Goal: Transaction & Acquisition: Book appointment/travel/reservation

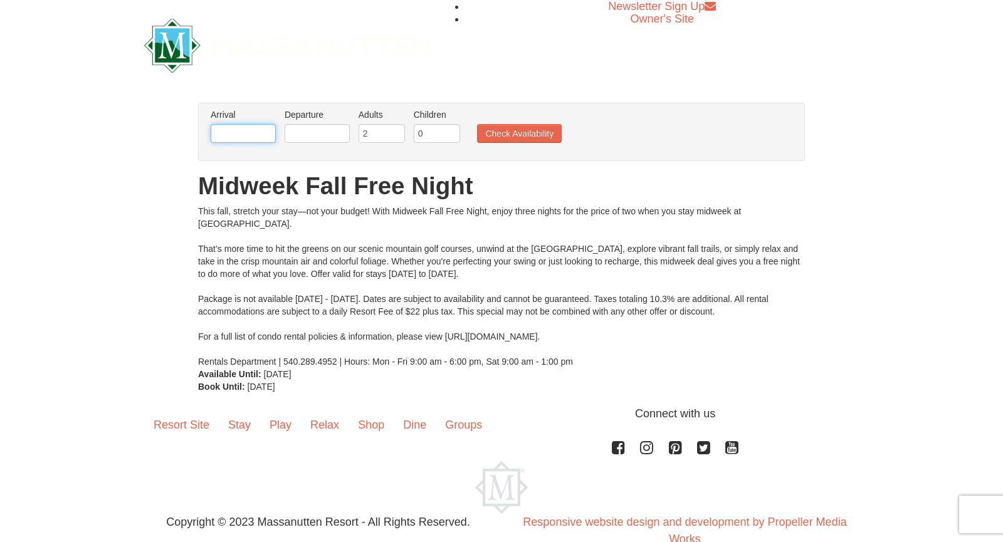
click at [260, 126] on input "text" at bounding box center [243, 133] width 65 height 19
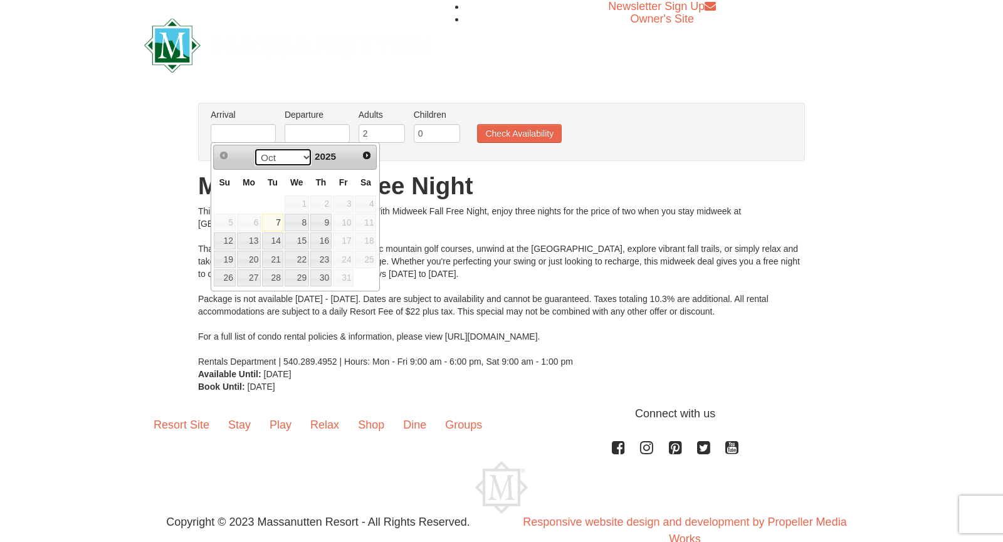
click at [305, 159] on select "Oct Nov Dec" at bounding box center [283, 157] width 58 height 19
click at [324, 241] on link "13" at bounding box center [320, 242] width 21 height 18
type input "[DATE]"
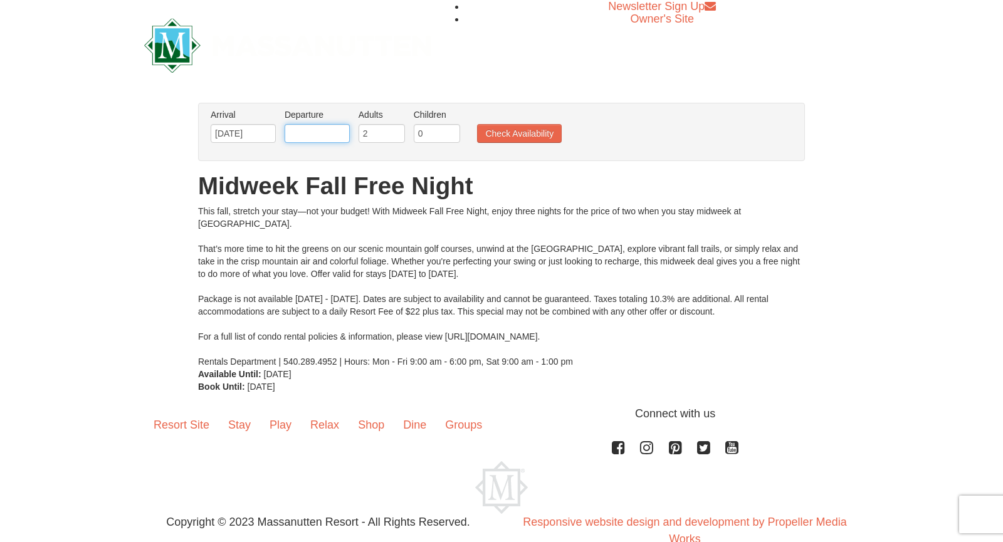
click at [304, 132] on input "text" at bounding box center [317, 133] width 65 height 19
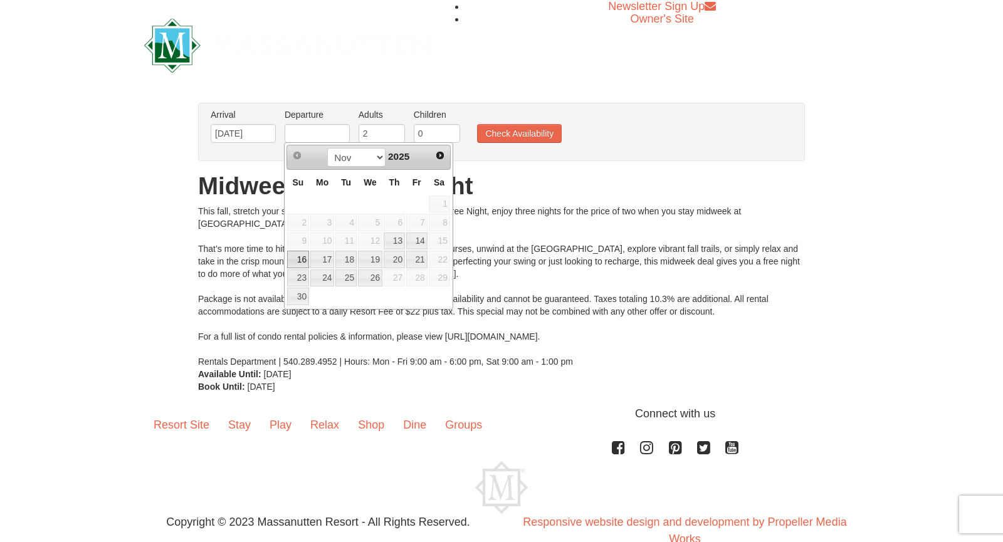
click at [299, 258] on link "16" at bounding box center [298, 260] width 22 height 18
type input "[DATE]"
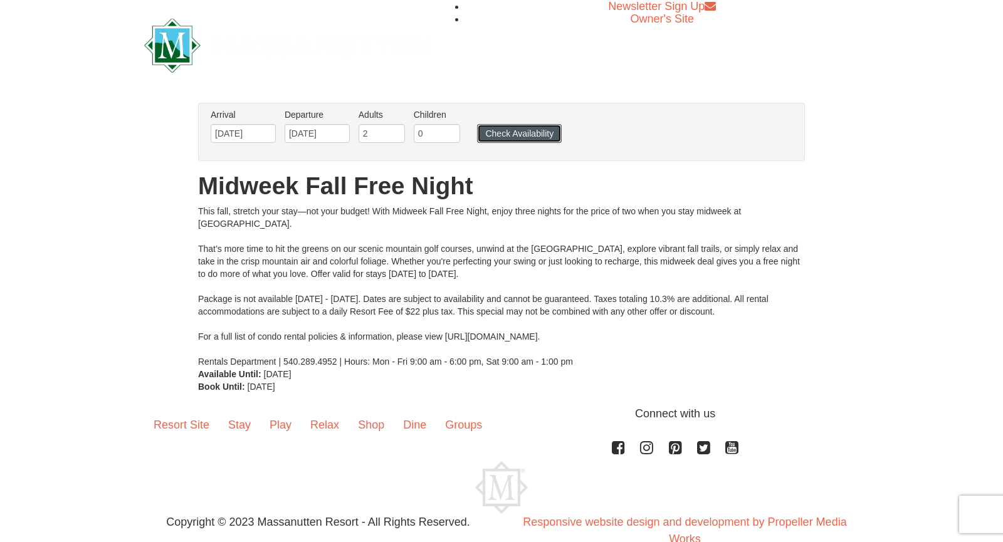
click at [513, 135] on button "Check Availability" at bounding box center [519, 133] width 85 height 19
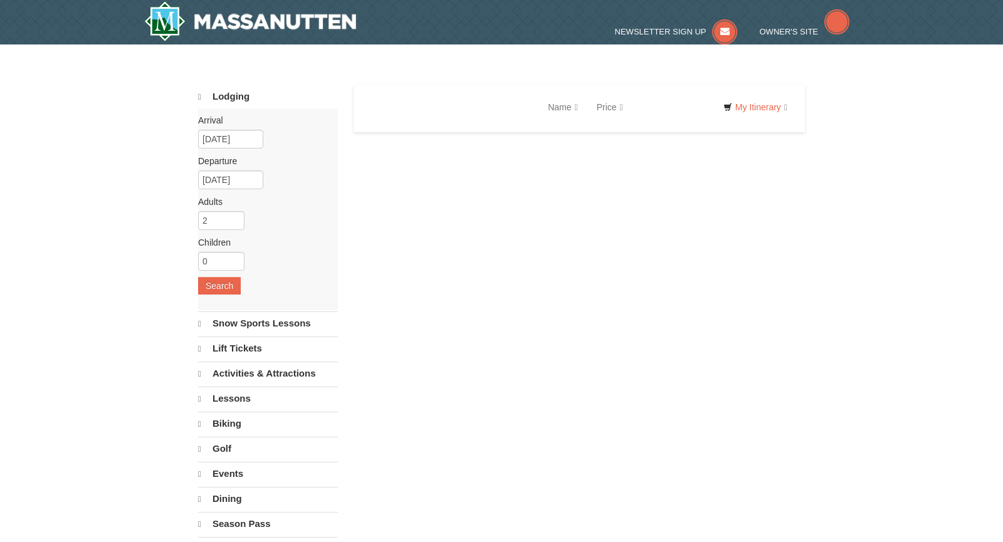
select select "10"
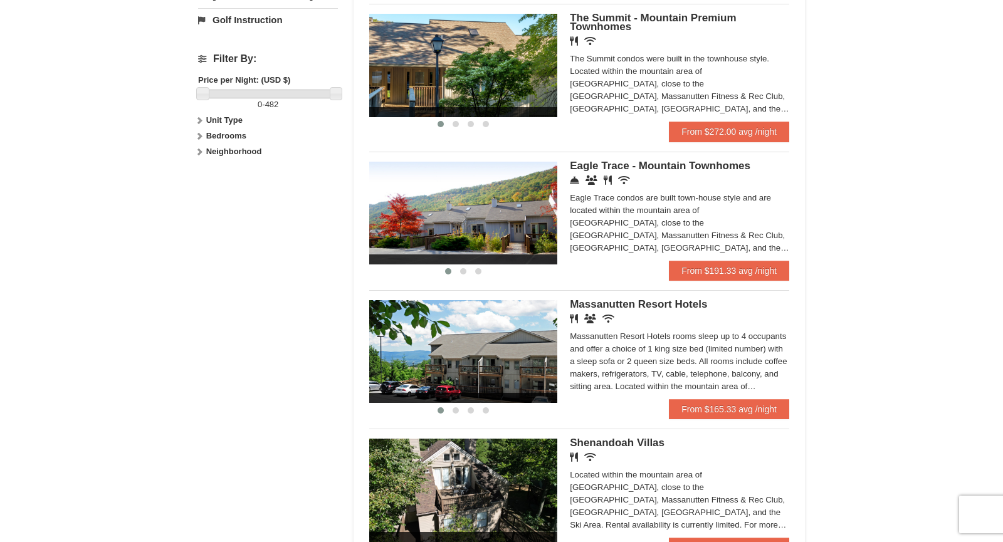
scroll to position [568, 0]
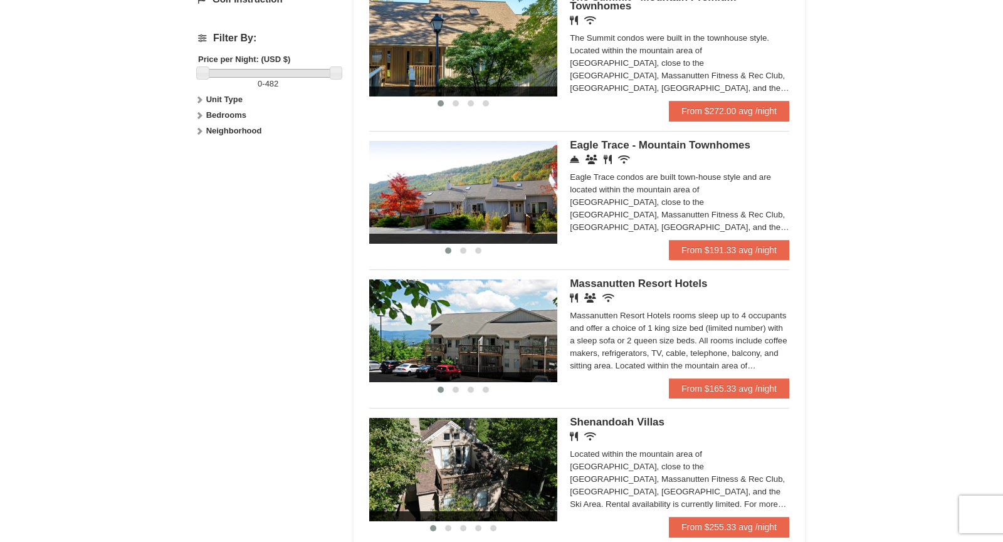
click at [644, 285] on span "Massanutten Resort Hotels" at bounding box center [638, 284] width 137 height 12
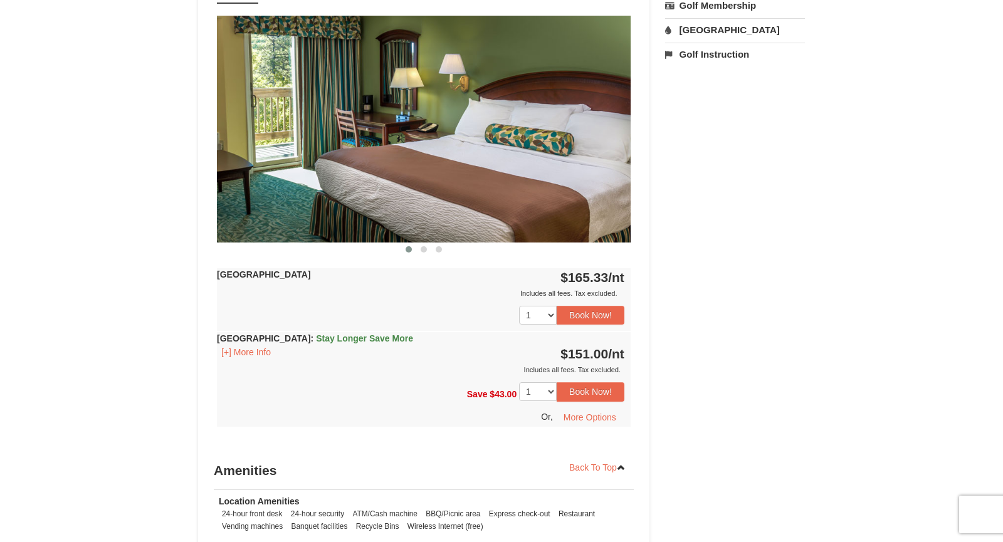
scroll to position [571, 0]
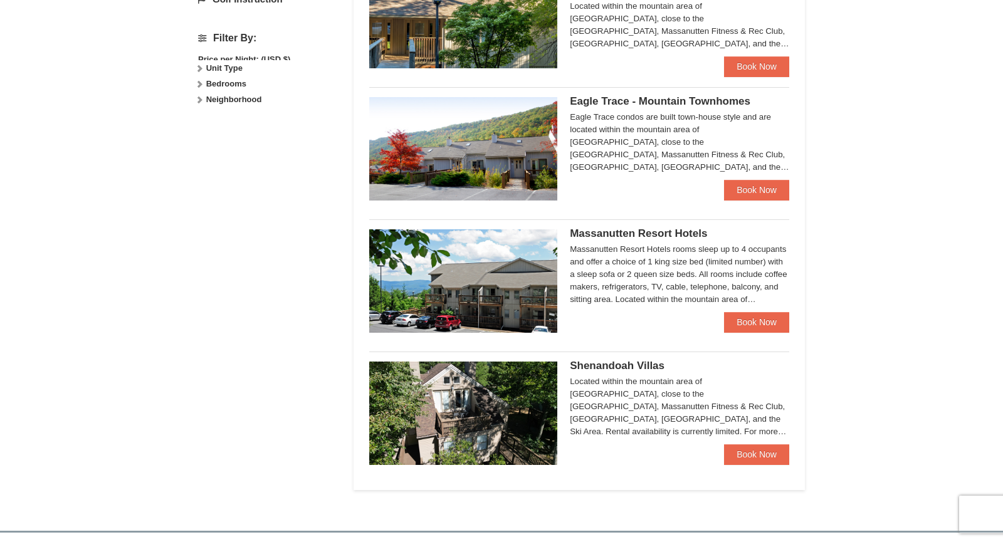
scroll to position [564, 0]
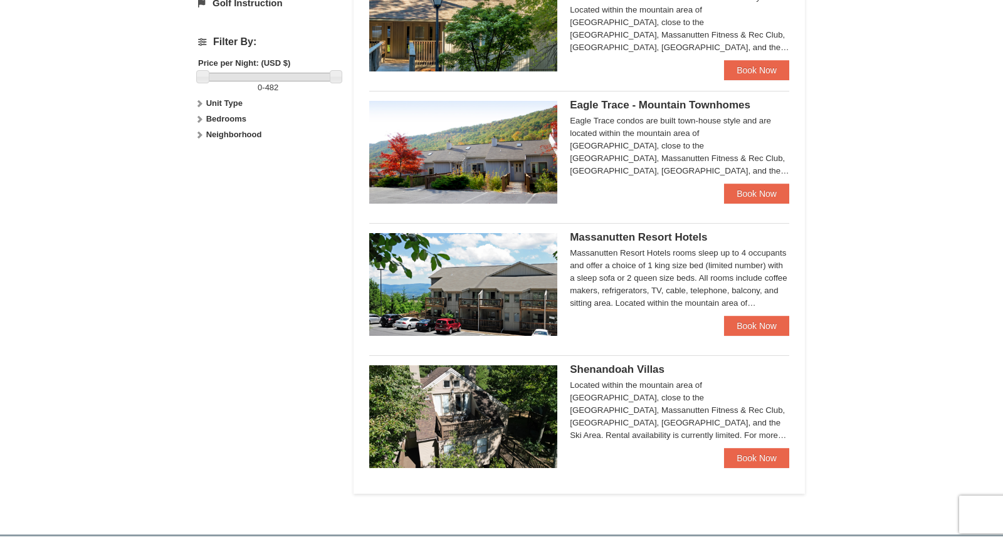
click at [739, 134] on div "Eagle Trace condos are built town-house style and are located within the mounta…" at bounding box center [679, 146] width 219 height 63
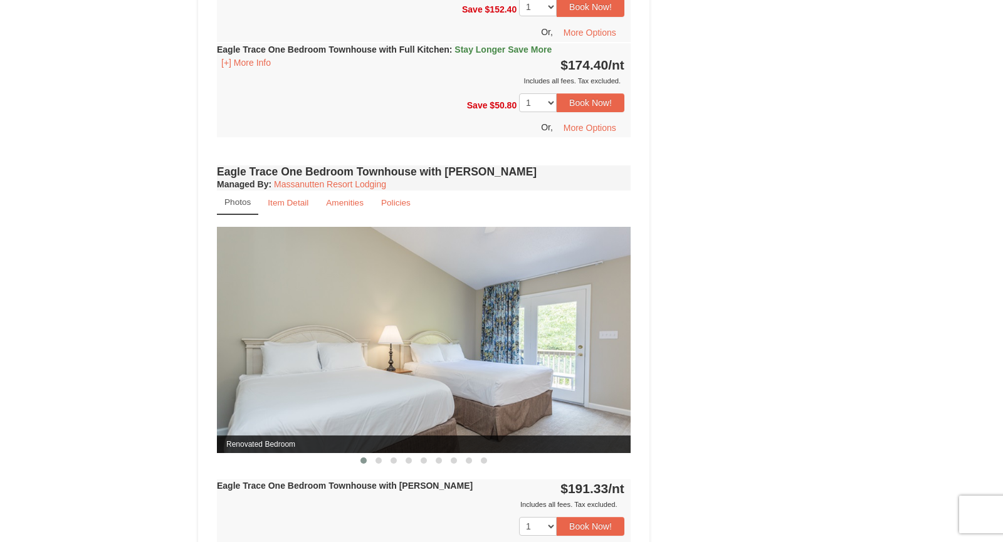
scroll to position [919, 0]
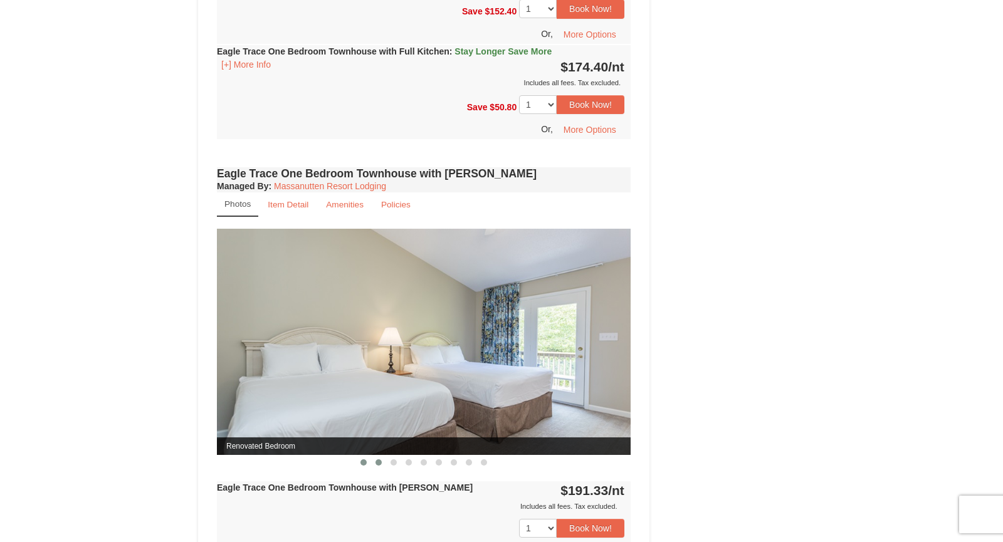
click at [379, 460] on span at bounding box center [379, 463] width 6 height 6
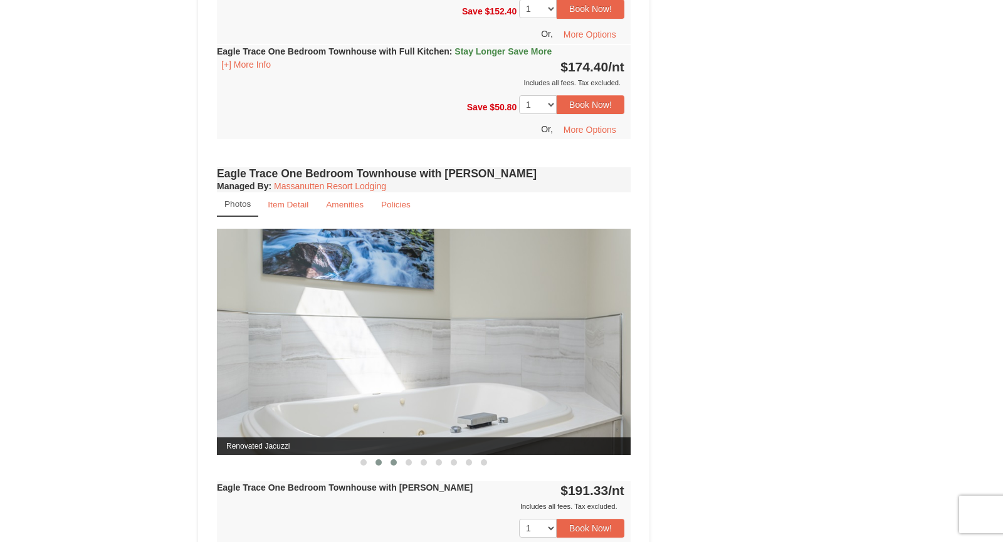
click at [395, 460] on span at bounding box center [394, 463] width 6 height 6
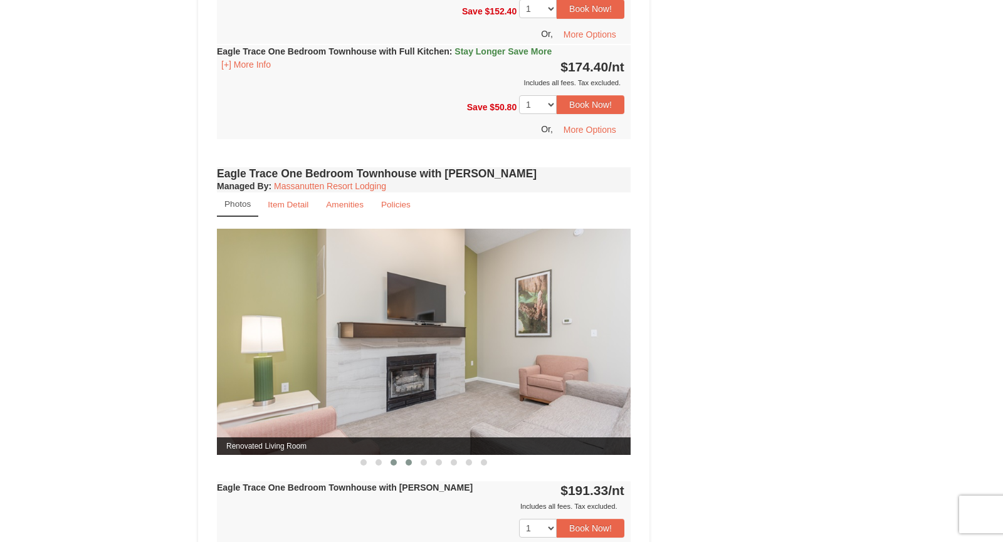
click at [408, 460] on span at bounding box center [409, 463] width 6 height 6
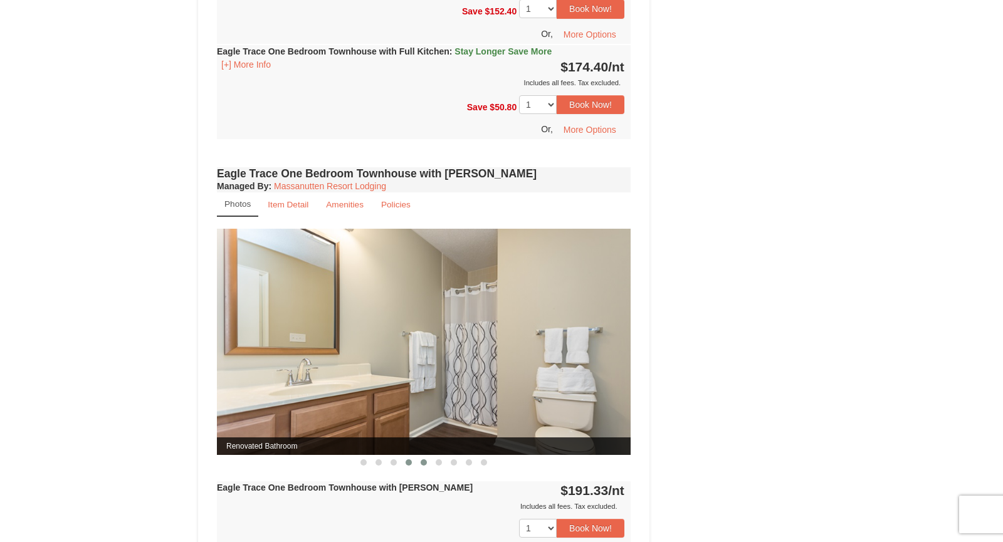
click at [424, 460] on span at bounding box center [424, 463] width 6 height 6
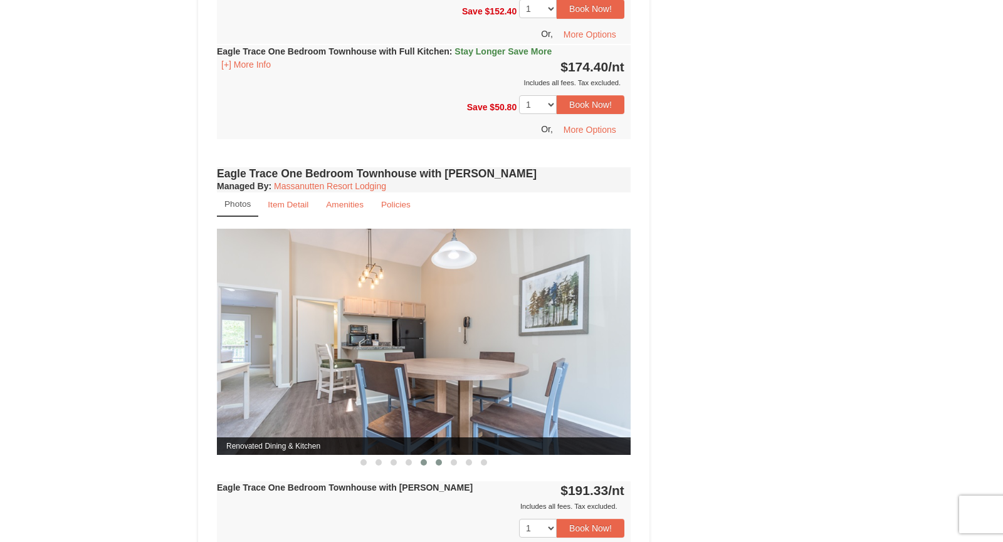
click at [436, 457] on button at bounding box center [438, 463] width 15 height 13
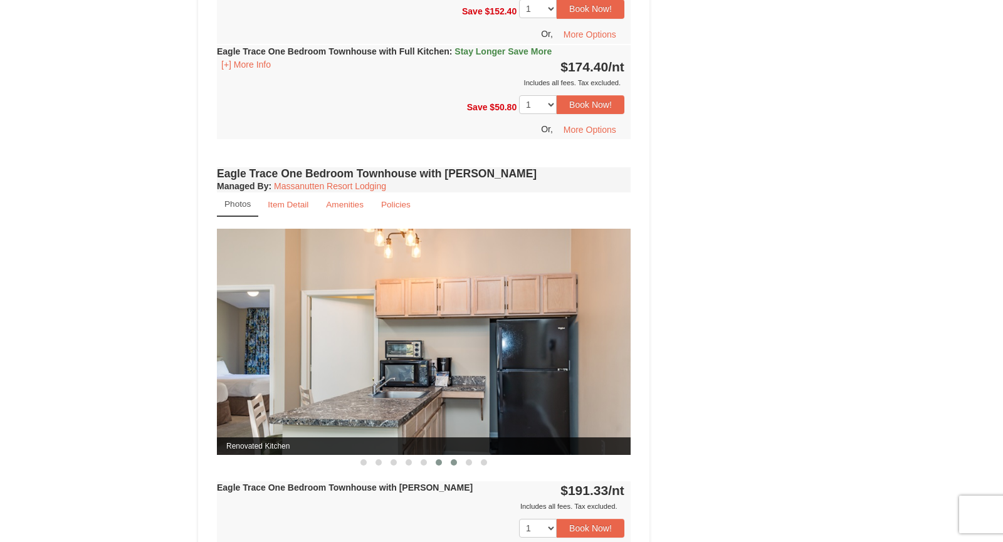
click at [455, 460] on span at bounding box center [454, 463] width 6 height 6
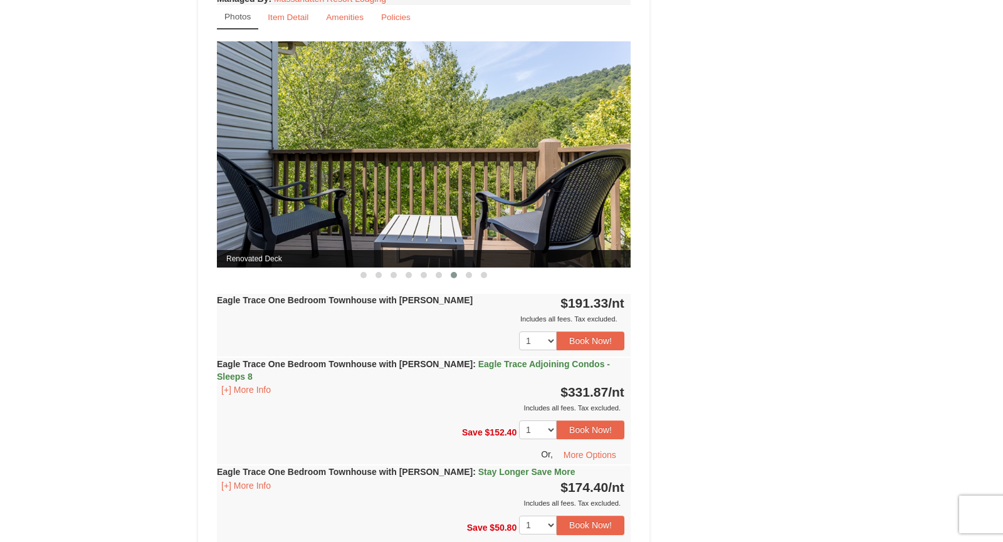
scroll to position [1124, 0]
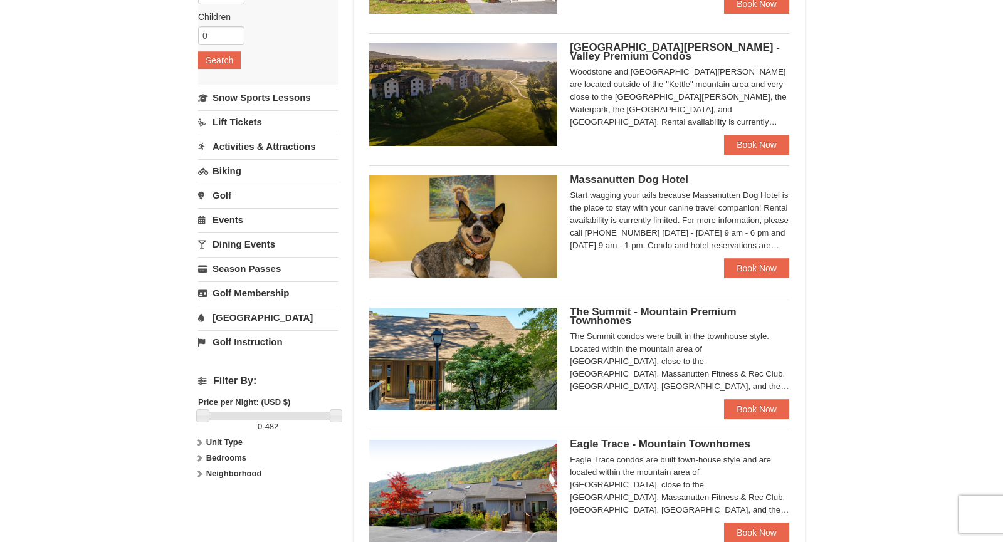
scroll to position [186, 0]
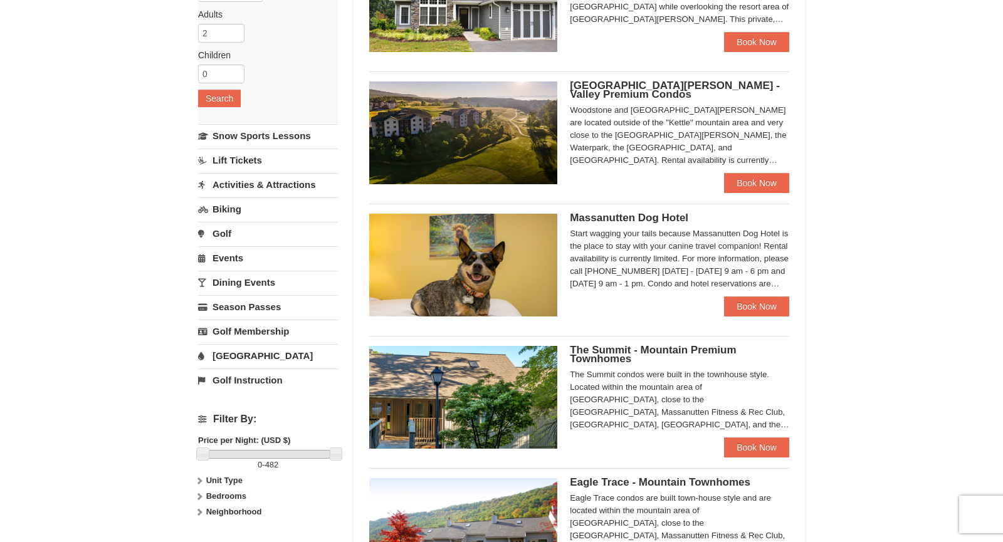
click at [642, 102] on div "Woodstone Meadows - Valley Premium Condos Woodstone and Woodstone Casa de Campo…" at bounding box center [679, 128] width 219 height 92
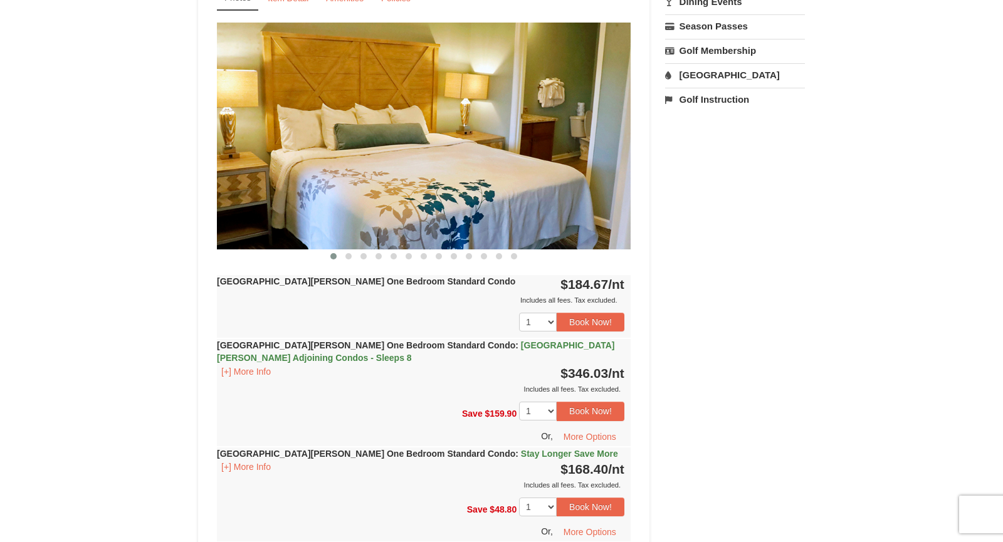
scroll to position [487, 0]
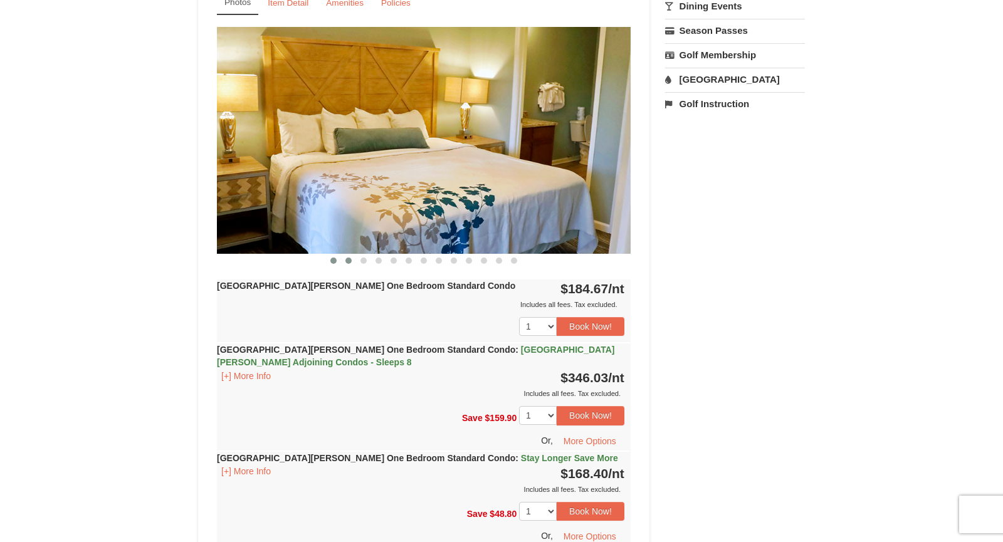
click at [347, 259] on span at bounding box center [349, 261] width 6 height 6
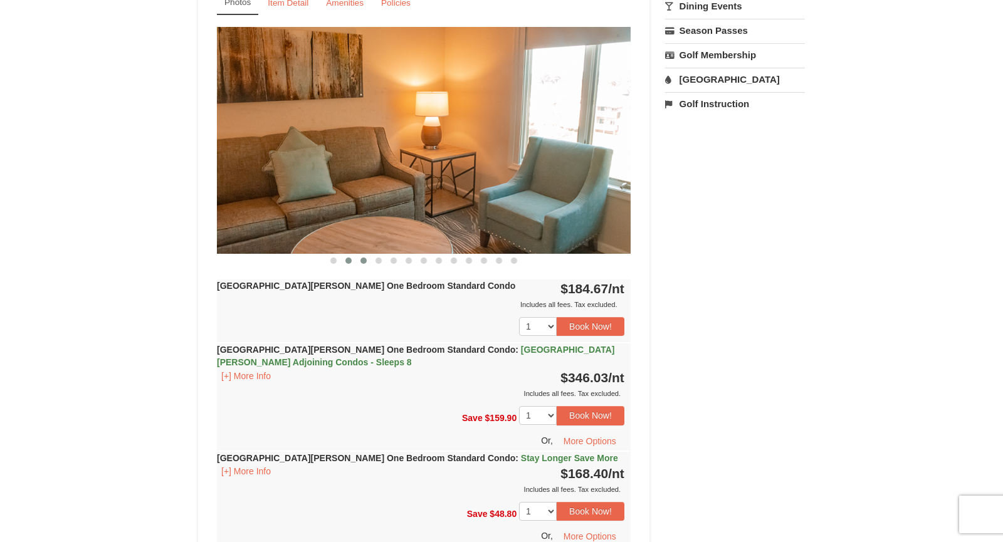
click at [363, 259] on span at bounding box center [364, 261] width 6 height 6
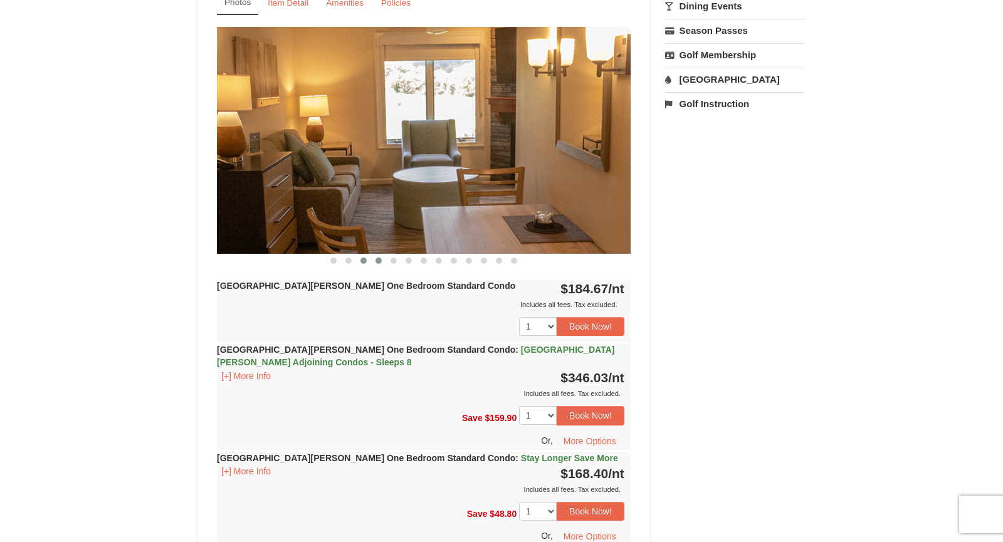
click at [379, 258] on span at bounding box center [379, 261] width 6 height 6
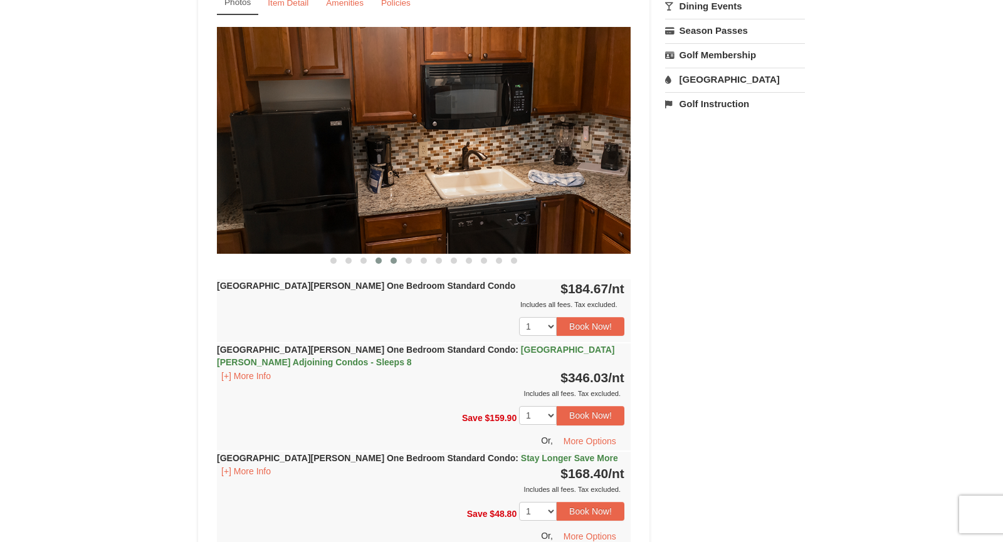
click at [393, 259] on span at bounding box center [394, 261] width 6 height 6
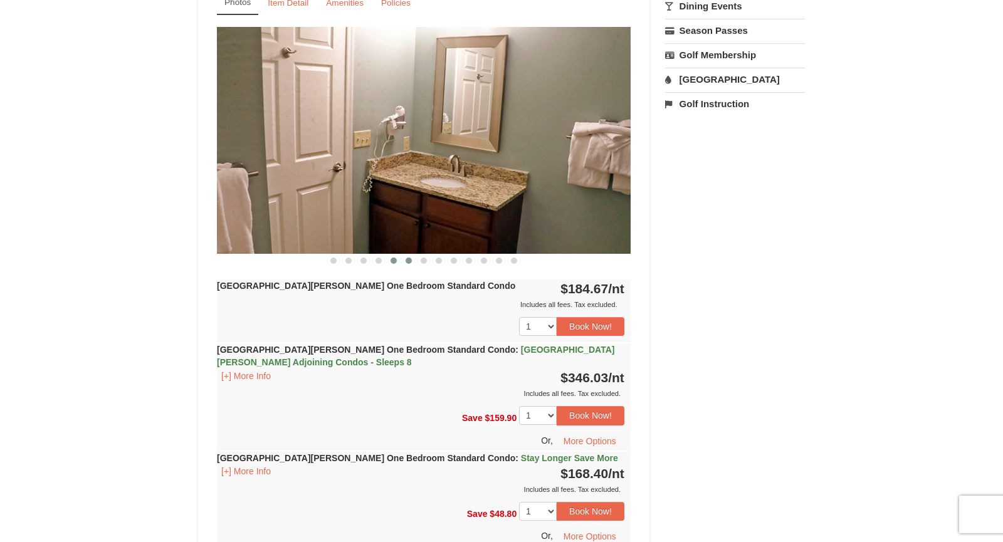
click at [410, 263] on button at bounding box center [408, 261] width 15 height 13
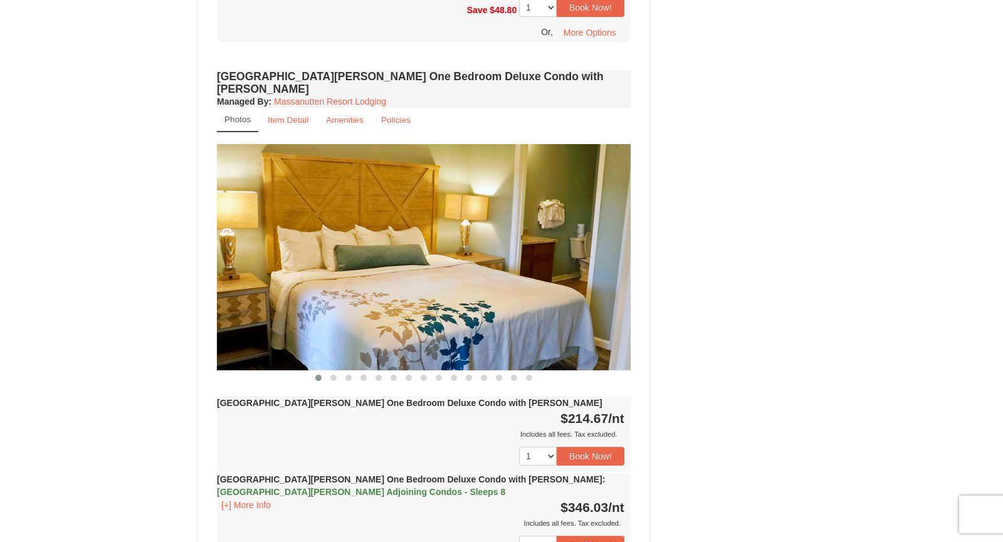
scroll to position [1001, 0]
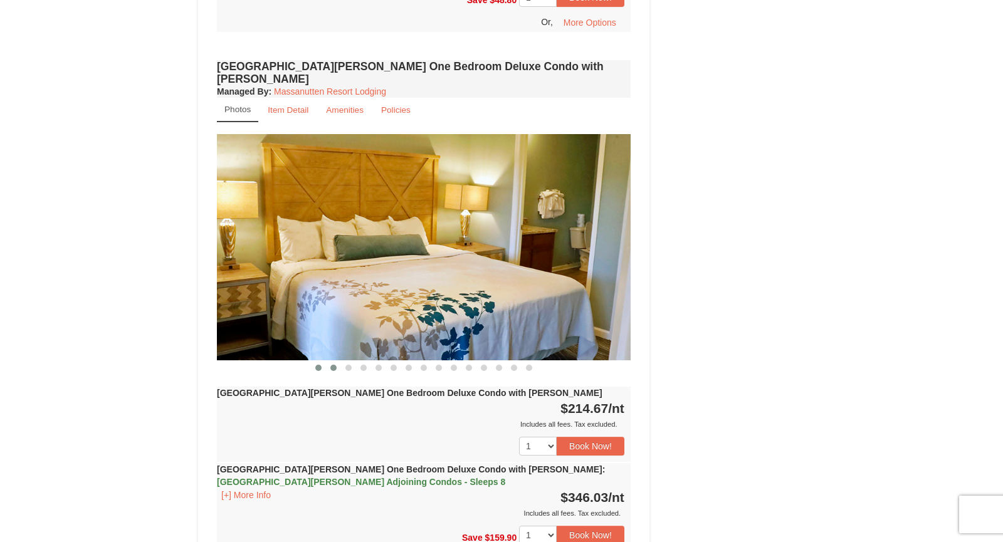
click at [334, 365] on span at bounding box center [333, 368] width 6 height 6
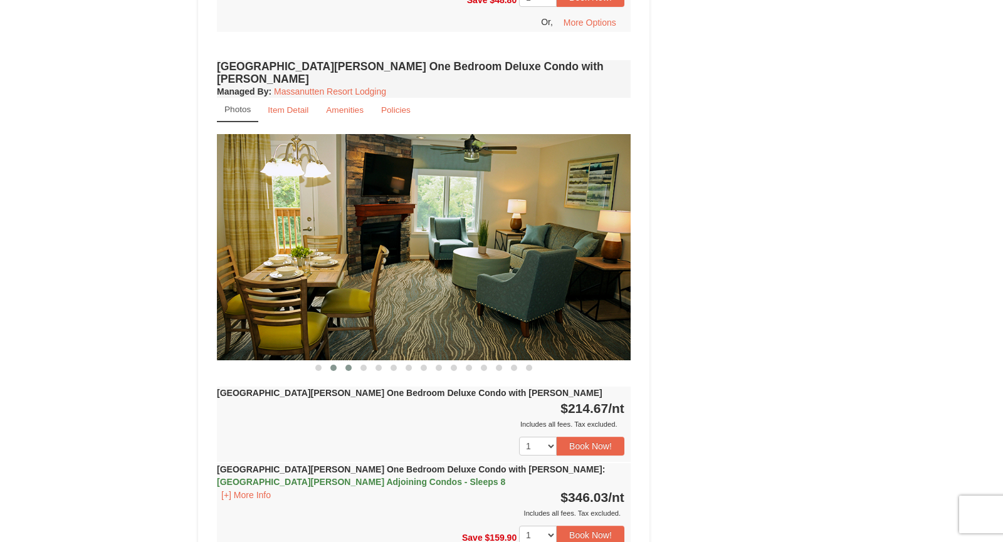
click at [344, 362] on button at bounding box center [348, 368] width 15 height 13
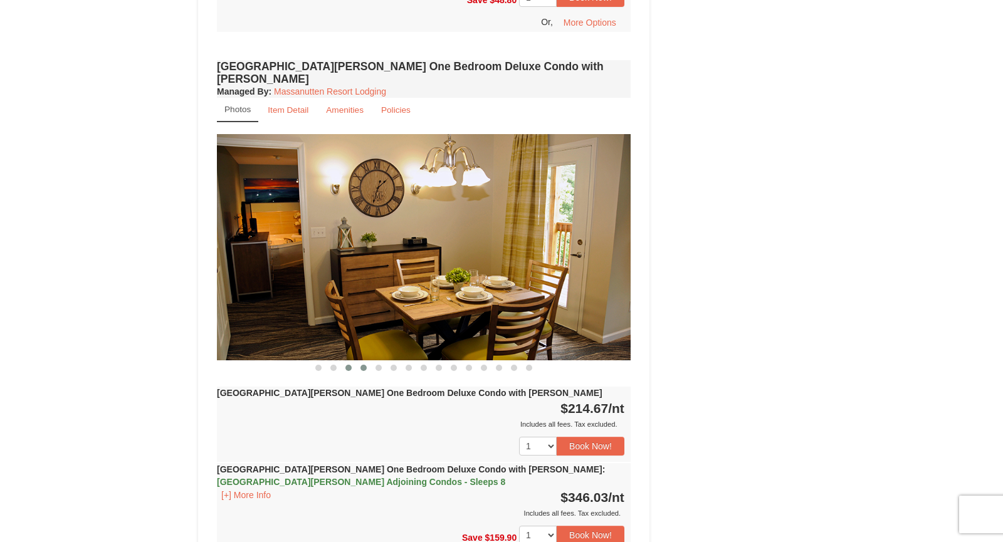
click at [361, 365] on span at bounding box center [364, 368] width 6 height 6
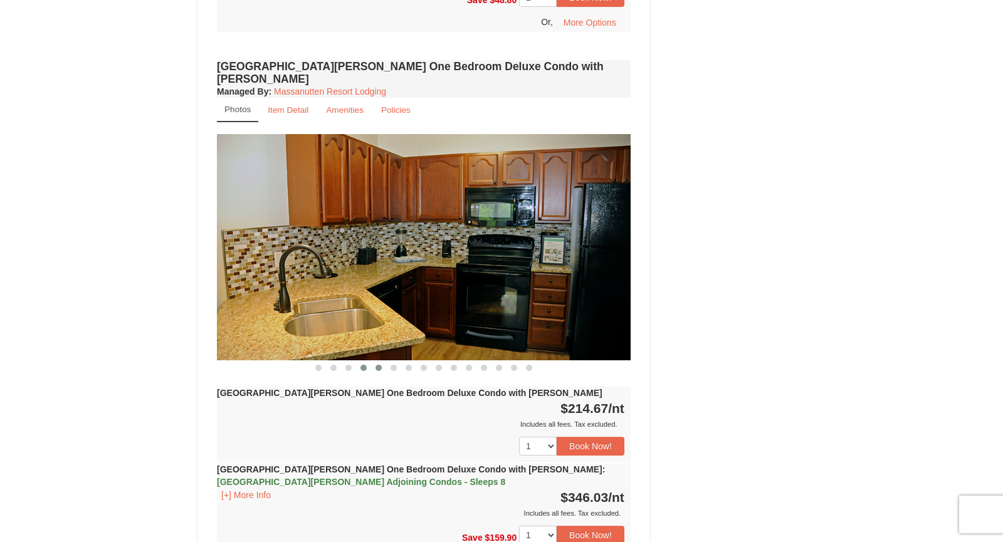
click at [384, 362] on button at bounding box center [378, 368] width 15 height 13
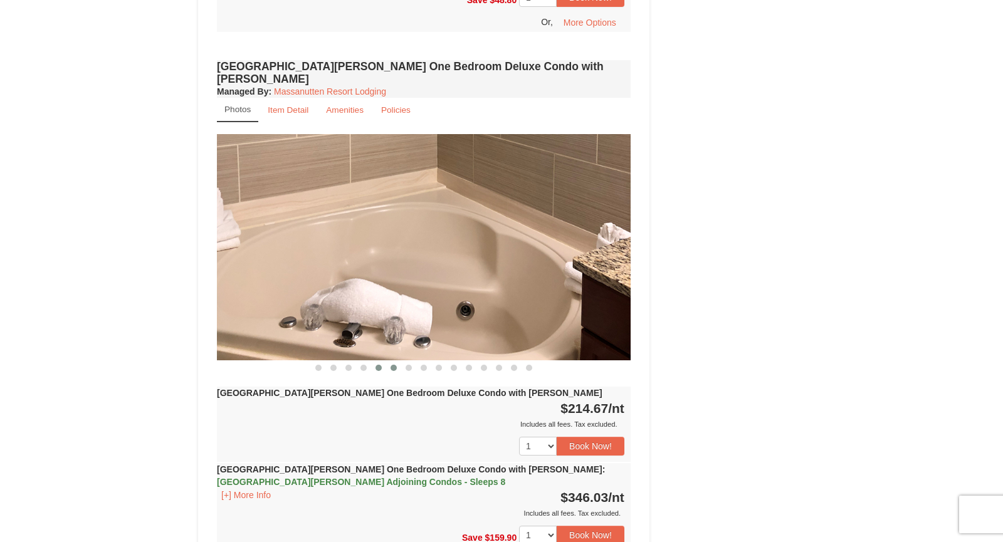
click at [395, 365] on span at bounding box center [394, 368] width 6 height 6
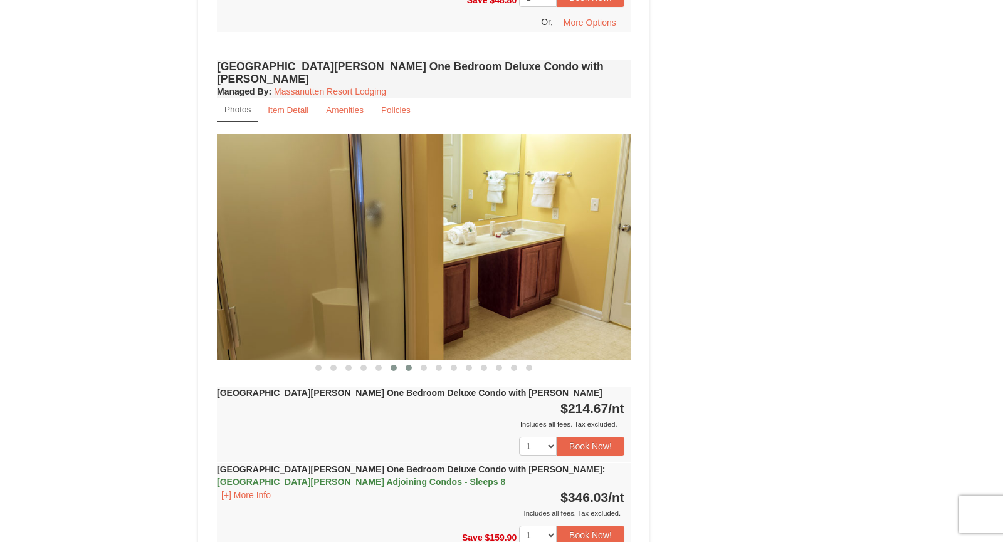
click at [406, 362] on button at bounding box center [408, 368] width 15 height 13
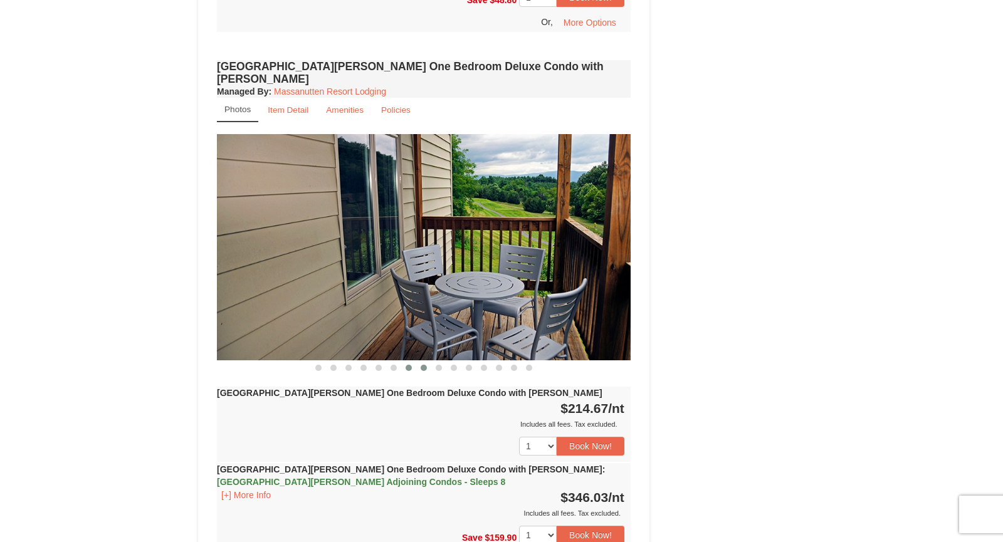
click at [420, 362] on button at bounding box center [423, 368] width 15 height 13
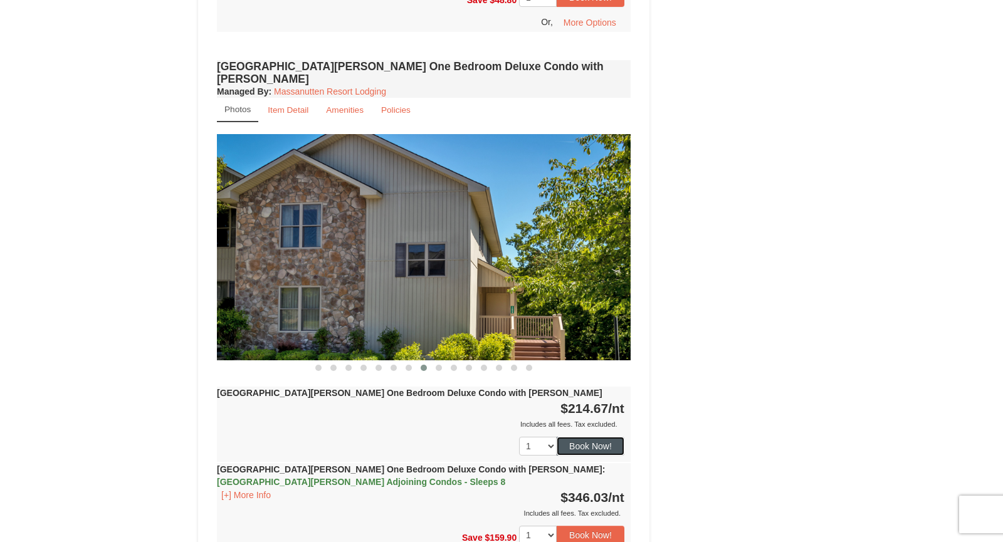
click at [593, 437] on button "Book Now!" at bounding box center [591, 446] width 68 height 19
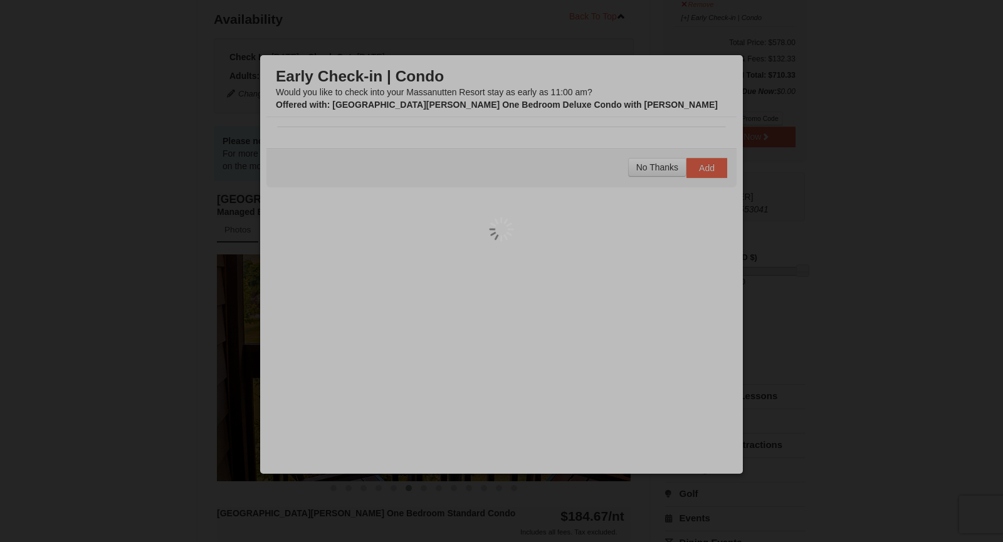
scroll to position [122, 0]
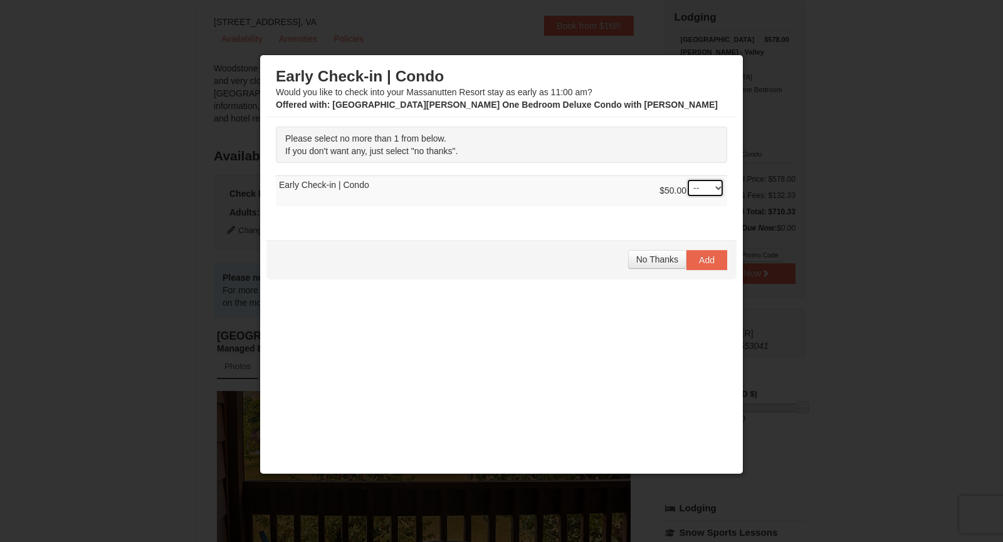
click at [722, 183] on select "-- 01" at bounding box center [706, 188] width 38 height 19
select select "1"
click at [687, 179] on select "-- 01" at bounding box center [706, 188] width 38 height 19
click at [702, 260] on span "Add" at bounding box center [707, 260] width 16 height 10
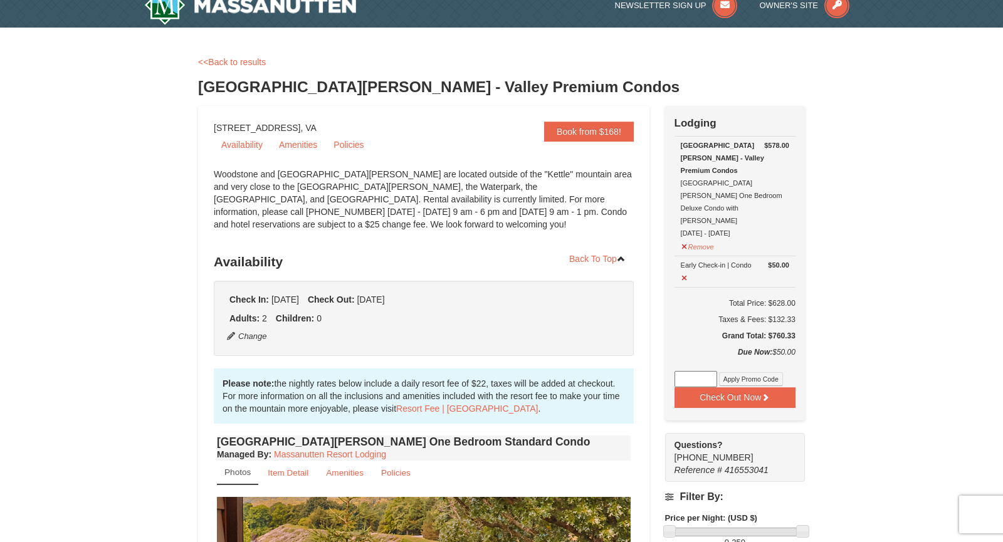
scroll to position [0, 0]
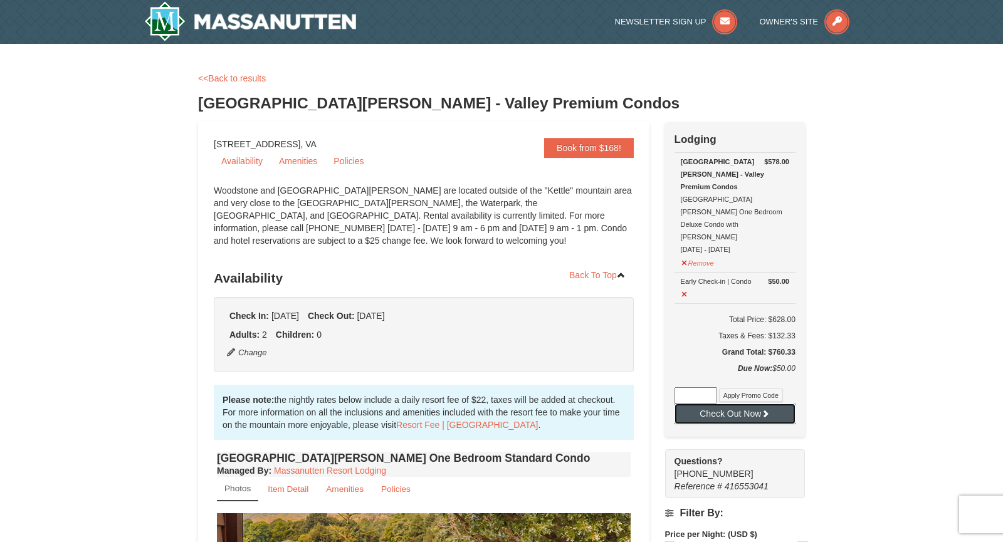
click at [745, 404] on button "Check Out Now" at bounding box center [735, 414] width 121 height 20
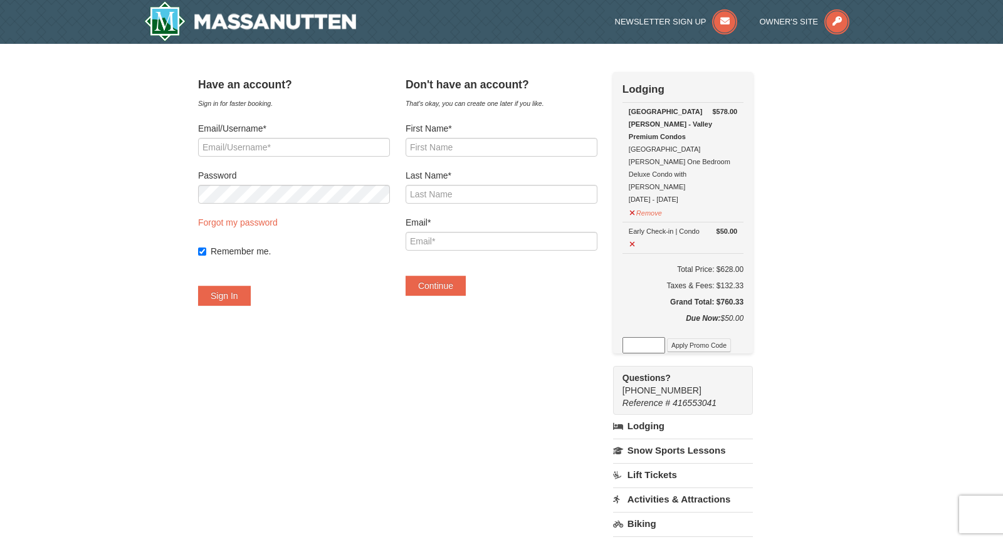
click at [293, 135] on div "Email/Username*" at bounding box center [294, 139] width 192 height 34
click at [285, 144] on input "Email/Username*" at bounding box center [294, 147] width 192 height 19
click at [330, 150] on input "[EMAIL_ADDRESS][DOMAIN_NAME]" at bounding box center [294, 147] width 192 height 19
type input "h"
click at [497, 149] on input "First Name*" at bounding box center [502, 147] width 192 height 19
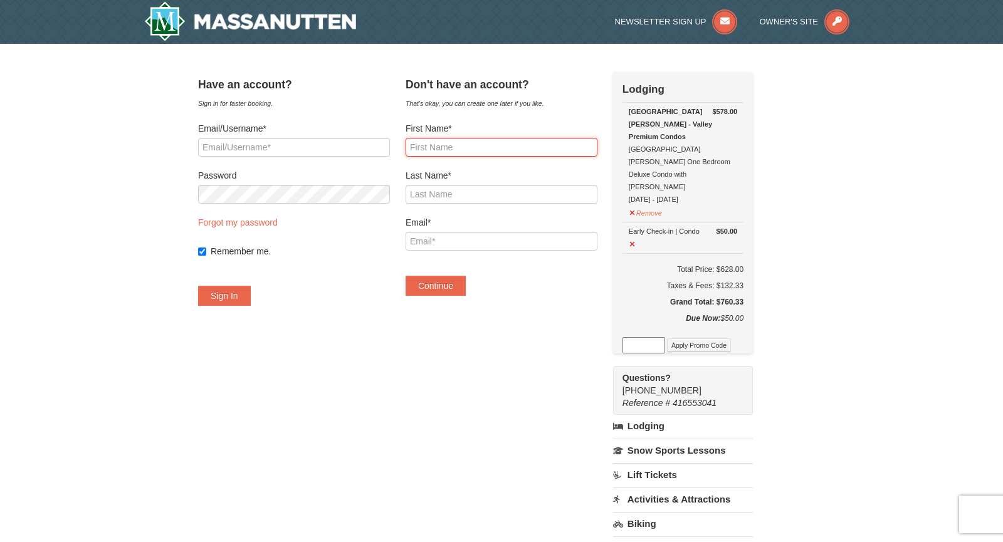
type input "Harry"
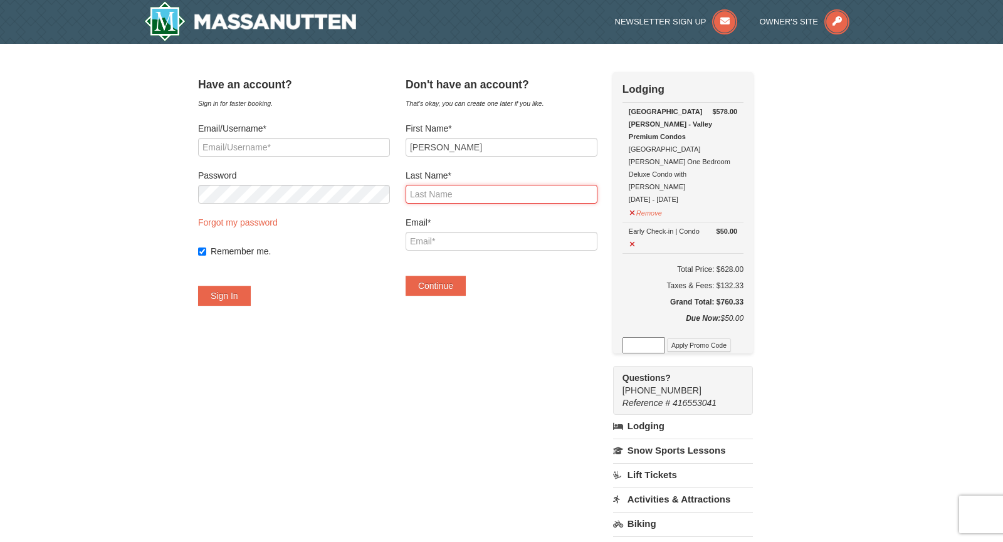
type input "Durrett"
type input "[EMAIL_ADDRESS][DOMAIN_NAME]"
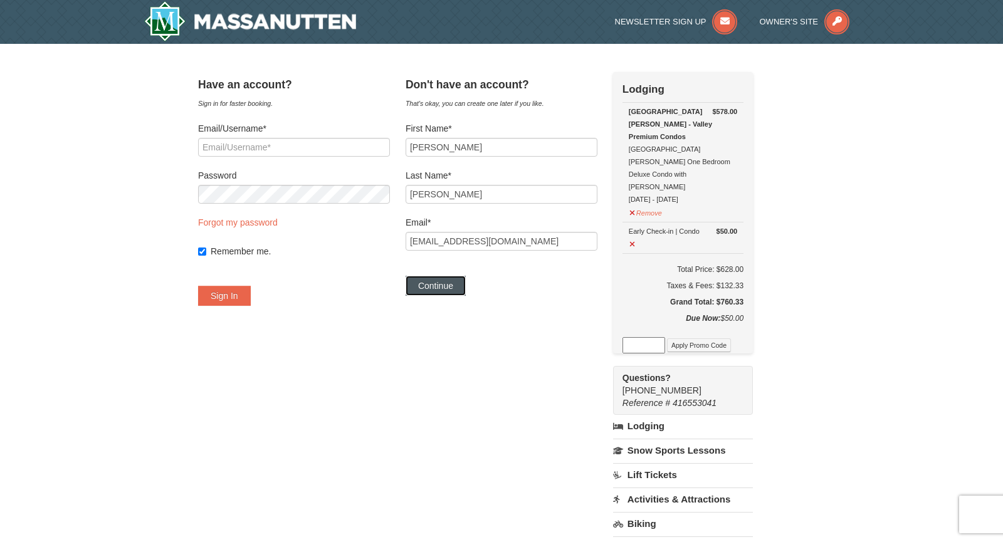
click at [455, 288] on button "Continue" at bounding box center [436, 286] width 60 height 20
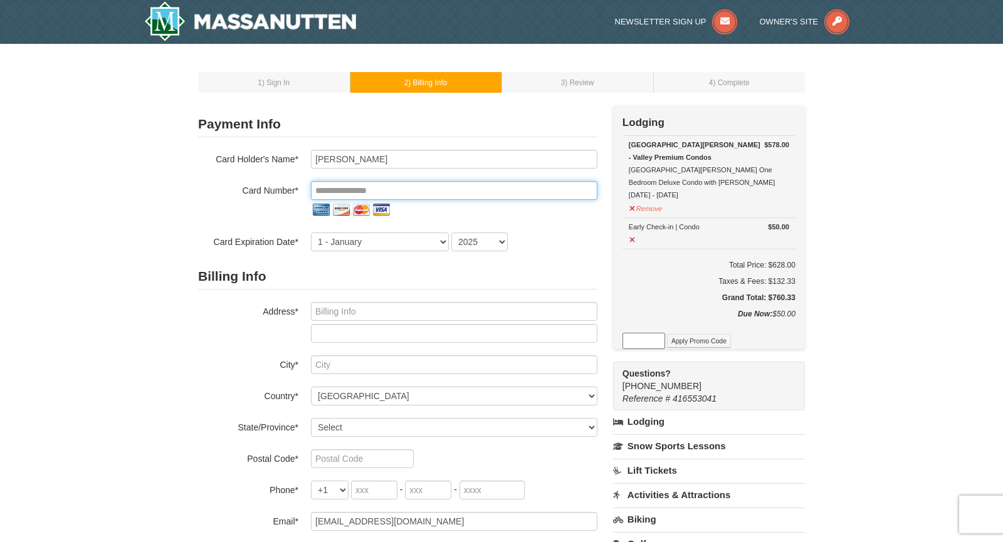
click at [426, 188] on input "tel" at bounding box center [454, 190] width 287 height 19
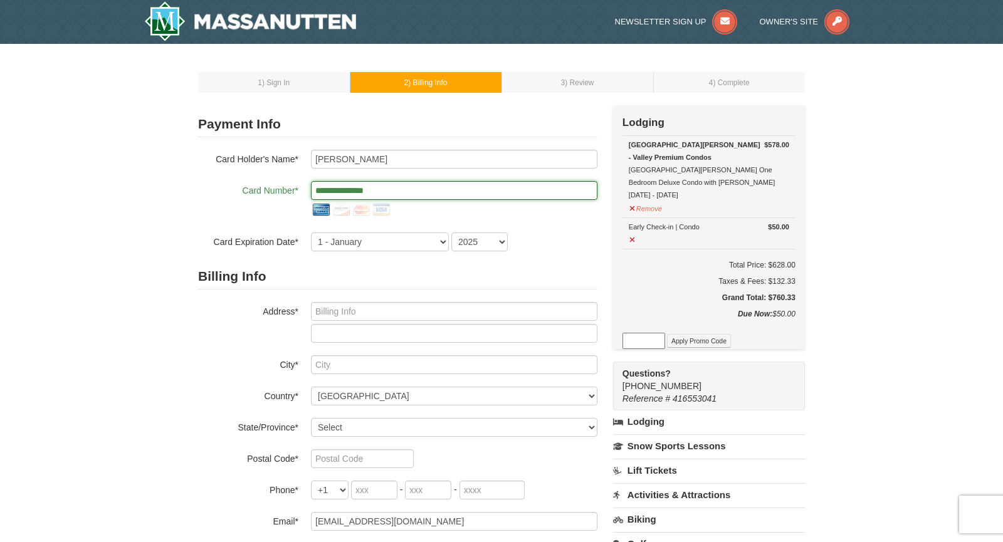
type input "**********"
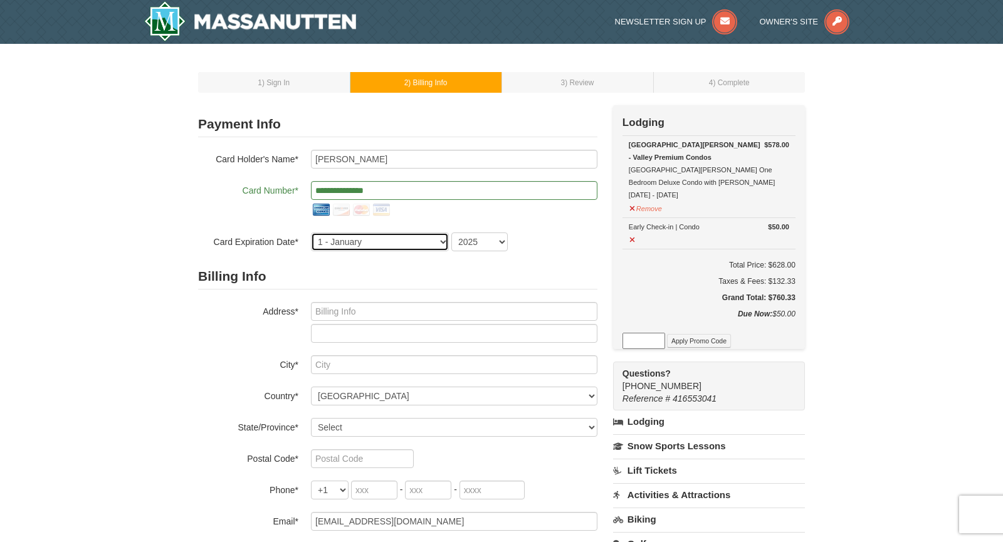
click at [445, 241] on select "1 - January 2 - February 3 - March 4 - April 5 - May 6 - June 7 - July 8 - Augu…" at bounding box center [380, 242] width 138 height 19
select select "7"
click at [311, 233] on select "1 - January 2 - February 3 - March 4 - April 5 - May 6 - June 7 - July 8 - Augu…" at bounding box center [380, 242] width 138 height 19
click at [505, 240] on select "2025 2026 2027 2028 2029 2030 2031 2032 2033 2034" at bounding box center [480, 242] width 56 height 19
select select "2030"
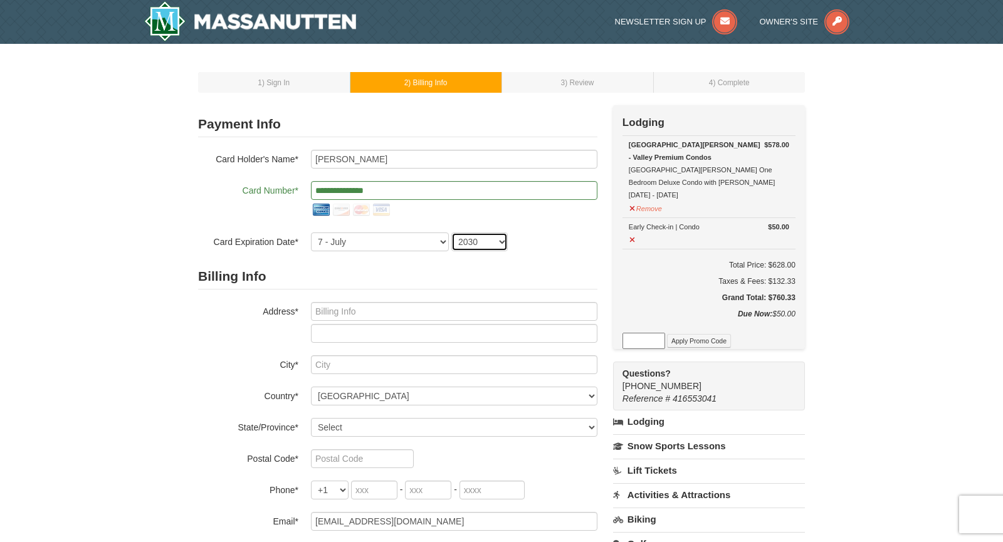
click at [452, 233] on select "2025 2026 2027 2028 2029 2030 2031 2032 2033 2034" at bounding box center [480, 242] width 56 height 19
click at [369, 307] on input "text" at bounding box center [454, 311] width 287 height 19
type input "P.O. Box 518"
type input "122 A West Confederate St"
type input "New Market"
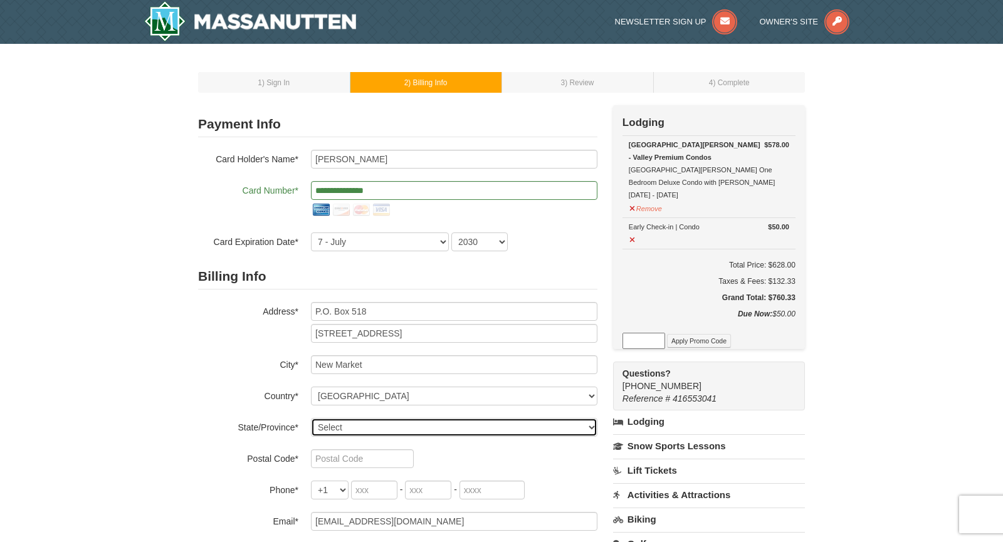
select select "VA"
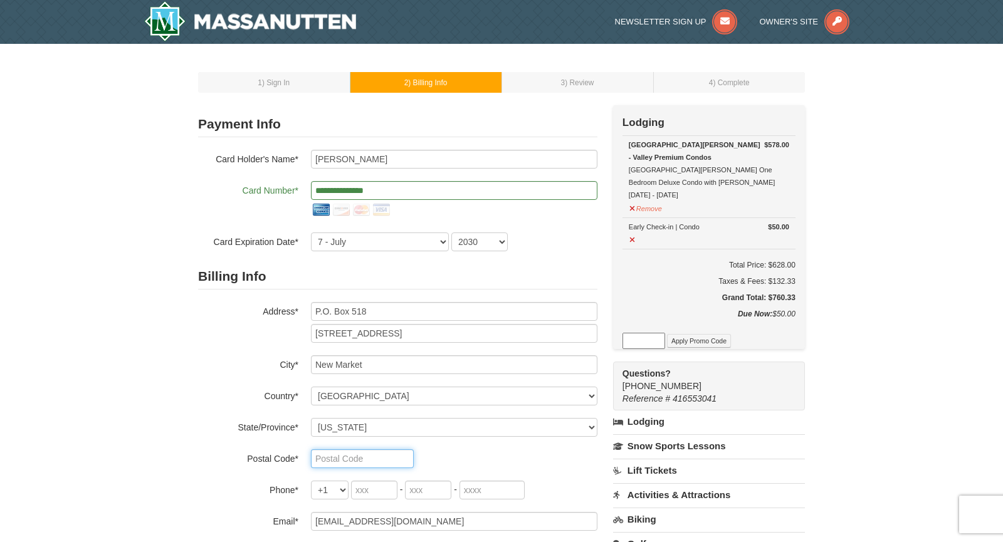
type input "22844"
type input "540"
type input "740"
type input "8668"
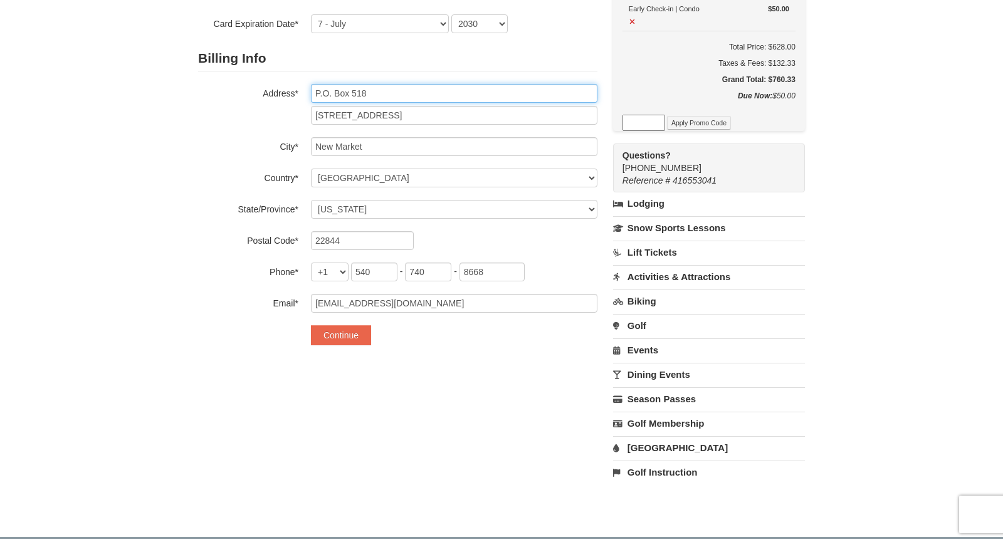
scroll to position [255, 0]
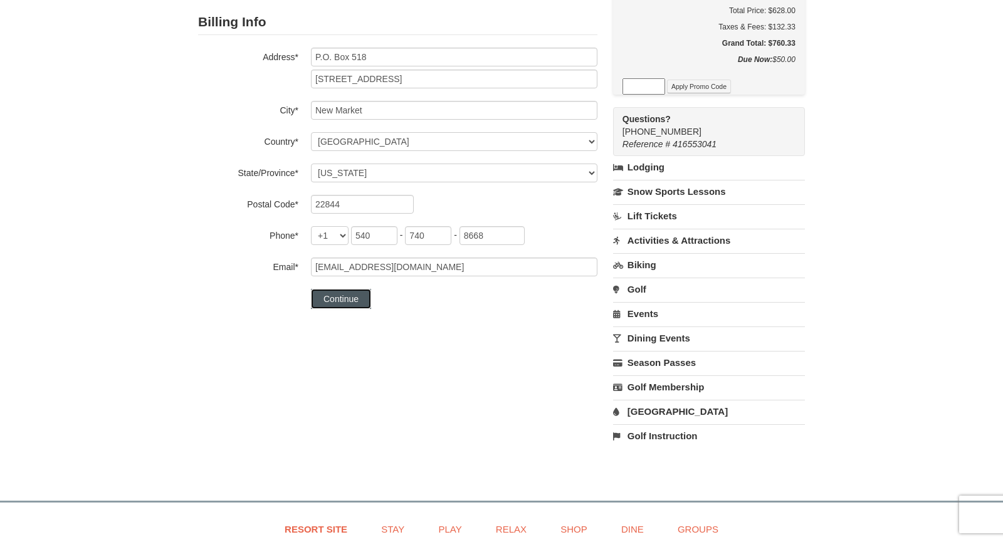
click at [338, 297] on button "Continue" at bounding box center [341, 299] width 60 height 20
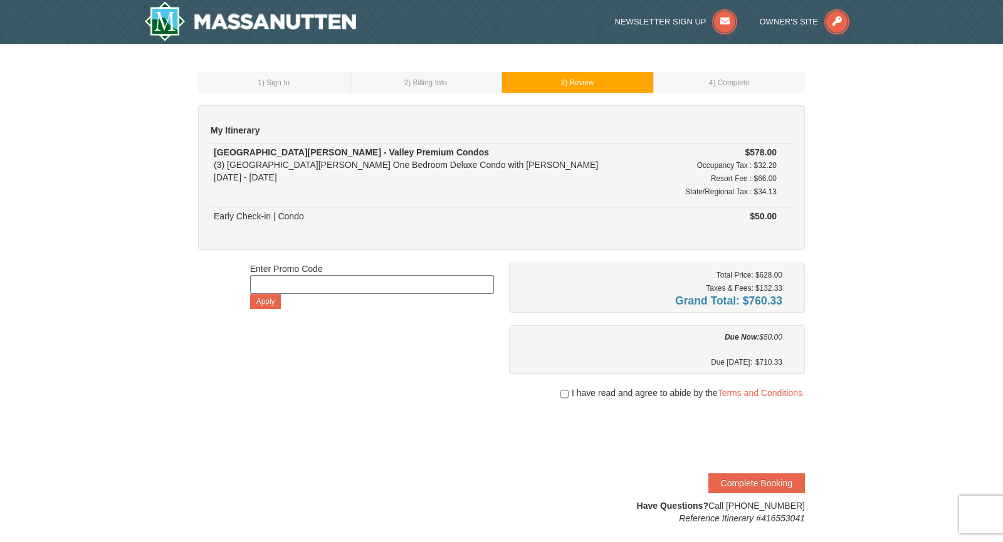
click at [344, 288] on input at bounding box center [372, 284] width 244 height 19
click at [343, 287] on input at bounding box center [372, 284] width 244 height 19
click at [199, 283] on div "Enter Promo Code Apply Total Price: $628.00 Taxes & Fees: $132.33 Grand Total: …" at bounding box center [501, 394] width 607 height 262
click at [564, 396] on input "checkbox" at bounding box center [565, 394] width 8 height 10
checkbox input "true"
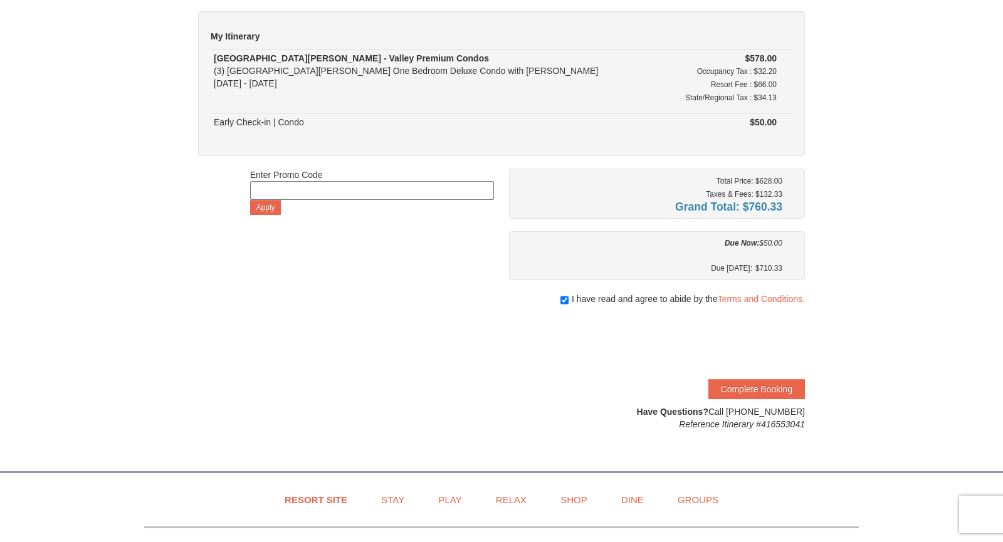
scroll to position [95, 0]
click at [783, 382] on button "Complete Booking" at bounding box center [757, 389] width 97 height 20
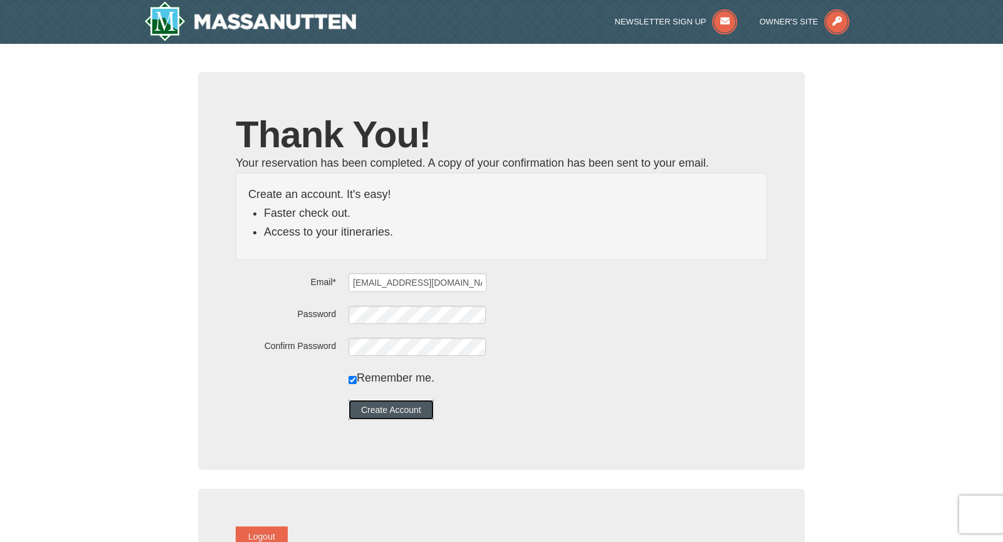
click at [403, 405] on button "Create Account" at bounding box center [391, 410] width 85 height 20
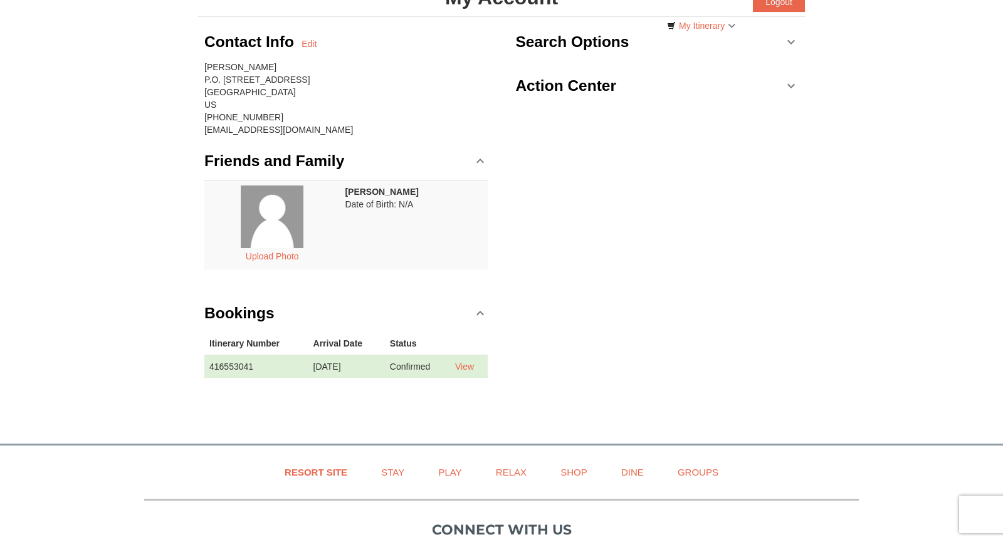
scroll to position [94, 0]
click at [474, 366] on link "View" at bounding box center [464, 366] width 19 height 10
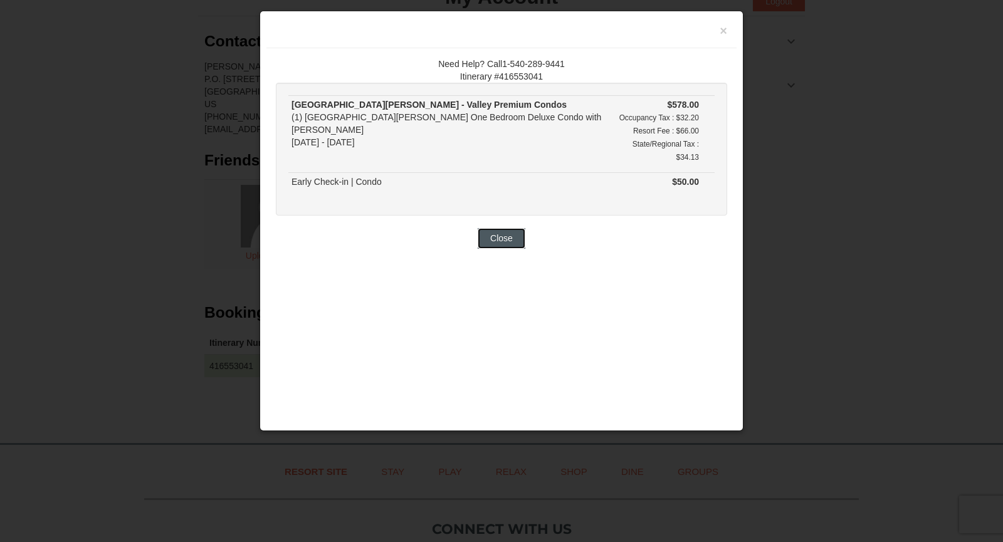
click at [504, 228] on button "Close" at bounding box center [502, 238] width 48 height 20
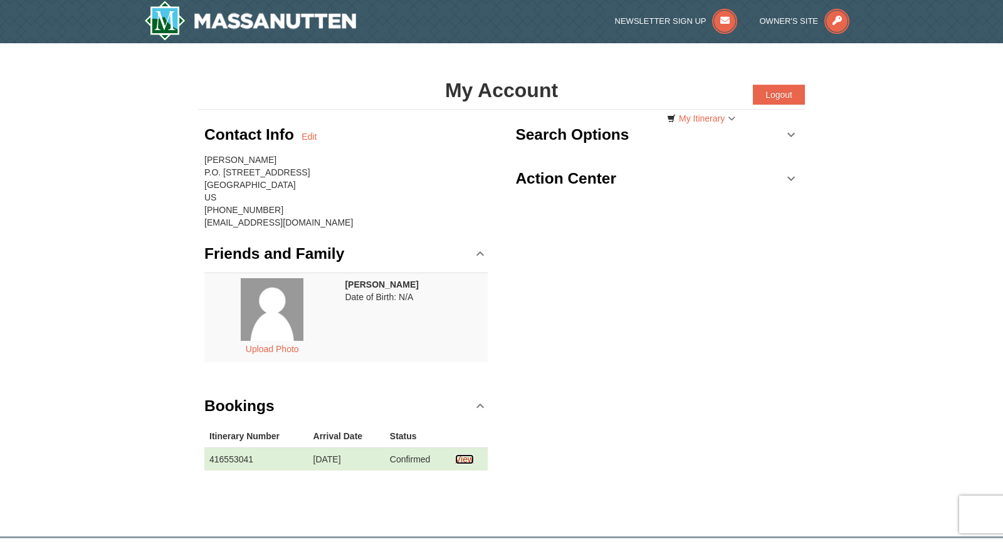
scroll to position [0, 0]
